Goal: Find specific page/section: Find specific page/section

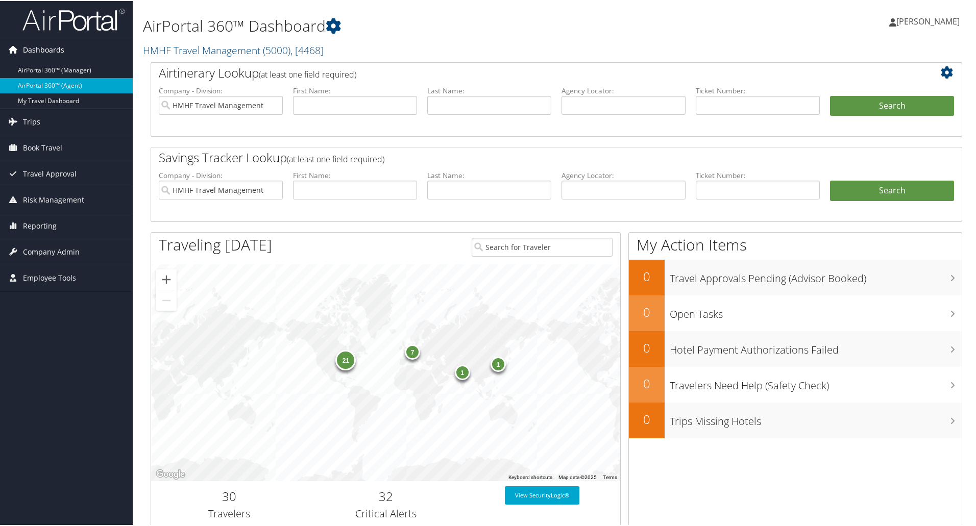
click at [31, 44] on span "Dashboards" at bounding box center [43, 49] width 41 height 26
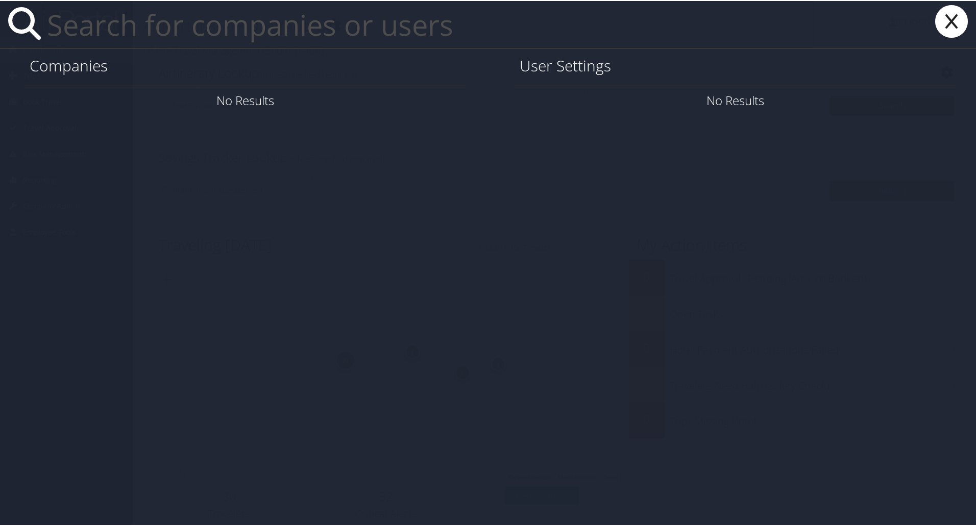
click at [109, 62] on h1 "Companies" at bounding box center [245, 64] width 431 height 21
click at [72, 22] on input "text" at bounding box center [428, 23] width 771 height 47
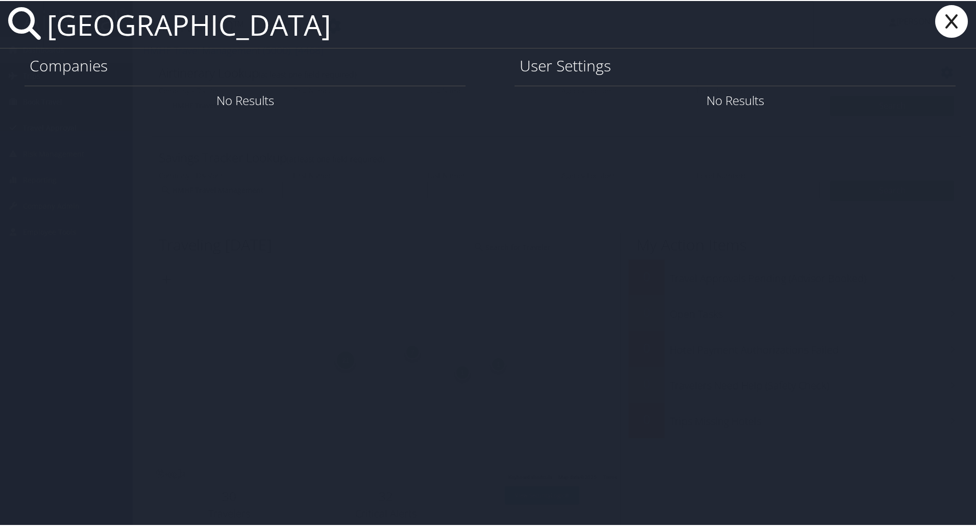
drag, startPoint x: 247, startPoint y: 31, endPoint x: 119, endPoint y: 32, distance: 127.7
click at [119, 32] on input "[GEOGRAPHIC_DATA]" at bounding box center [428, 23] width 771 height 47
type input "[GEOGRAPHIC_DATA]"
